Goal: Answer question/provide support: Share knowledge or assist other users

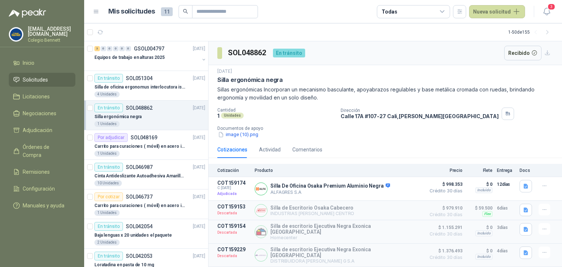
click at [545, 8] on icon "button" at bounding box center [546, 11] width 9 height 9
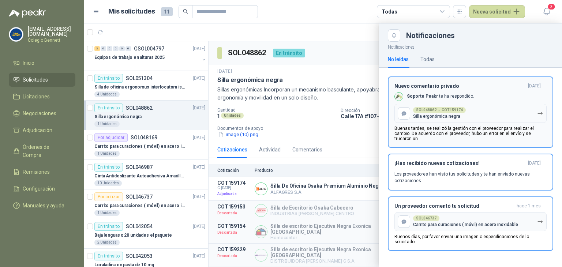
click at [490, 134] on p "Buenas tardes, se realizó la gestión con el proveedor para realizar el cambio. …" at bounding box center [470, 133] width 152 height 15
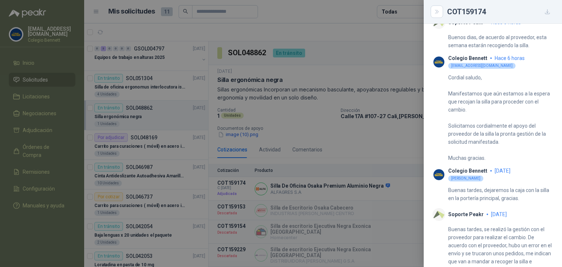
scroll to position [280, 0]
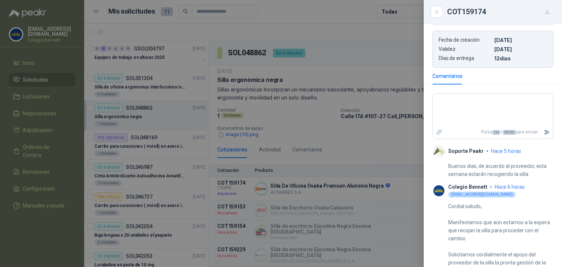
click at [382, 39] on div at bounding box center [281, 133] width 562 height 267
